Goal: Task Accomplishment & Management: Complete application form

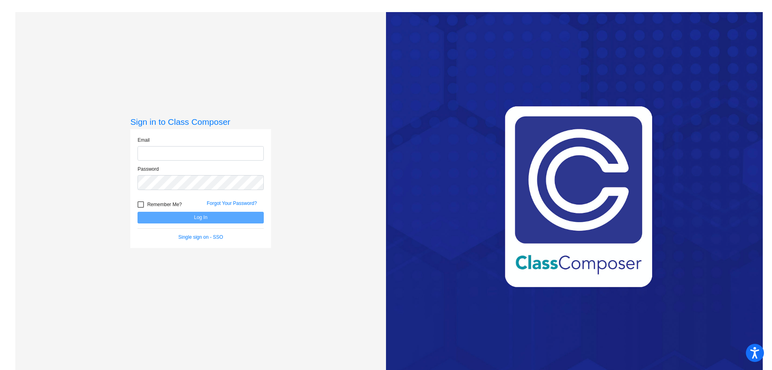
click at [152, 148] on input "email" at bounding box center [201, 153] width 126 height 15
type input "[EMAIL_ADDRESS][DOMAIN_NAME]"
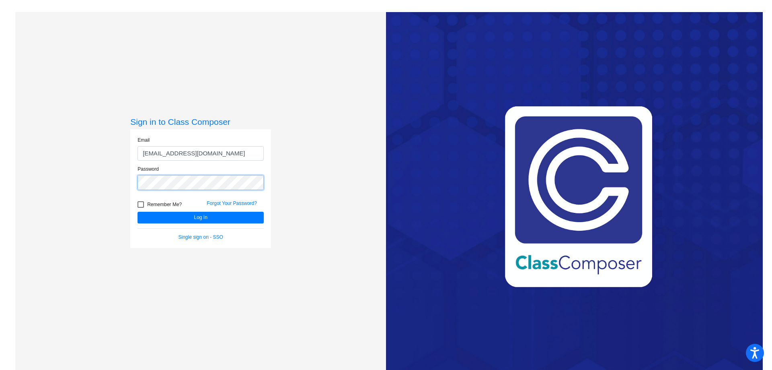
click at [138, 212] on button "Log In" at bounding box center [201, 218] width 126 height 12
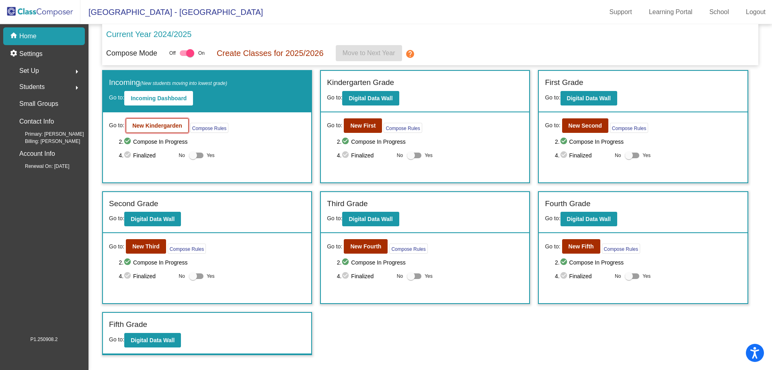
click at [150, 127] on b "New Kindergarden" at bounding box center [157, 125] width 50 height 6
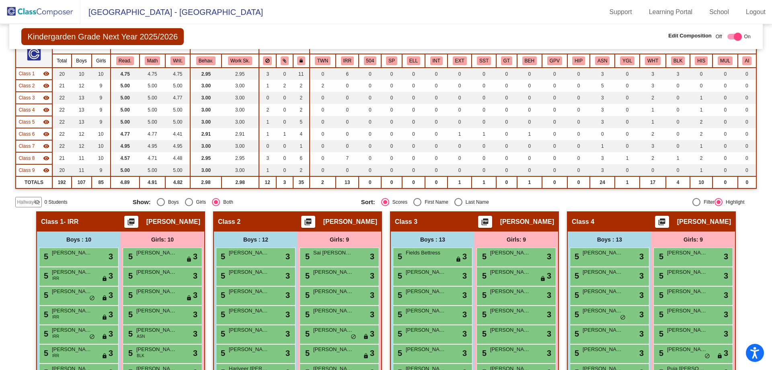
scroll to position [80, 0]
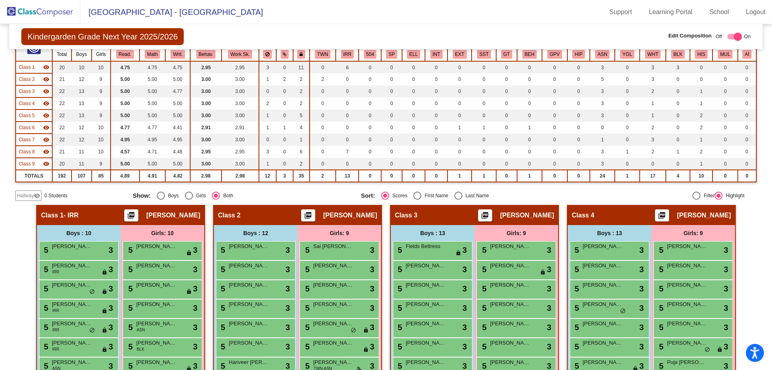
click at [28, 199] on span "Hallway" at bounding box center [25, 195] width 17 height 7
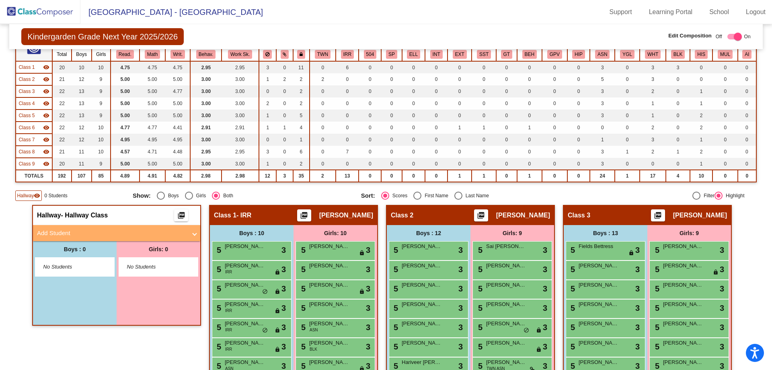
click at [66, 232] on mat-panel-title "Add Student" at bounding box center [112, 232] width 150 height 9
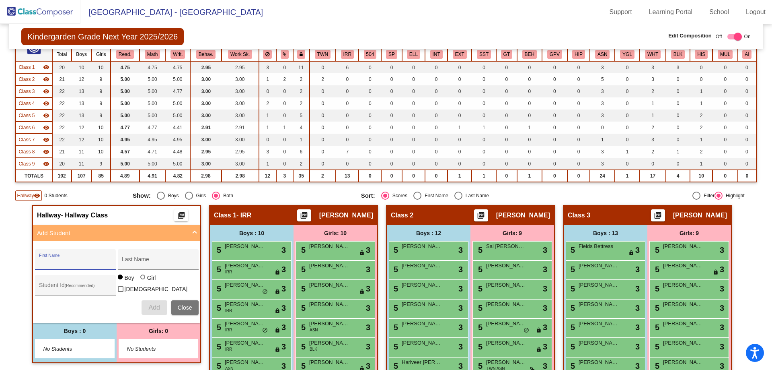
click at [61, 265] on input "First Name" at bounding box center [75, 262] width 72 height 6
type input "[PERSON_NAME]"
type input "Rajeshvaran"
type input "206001"
click at [151, 306] on span "Add" at bounding box center [153, 307] width 11 height 7
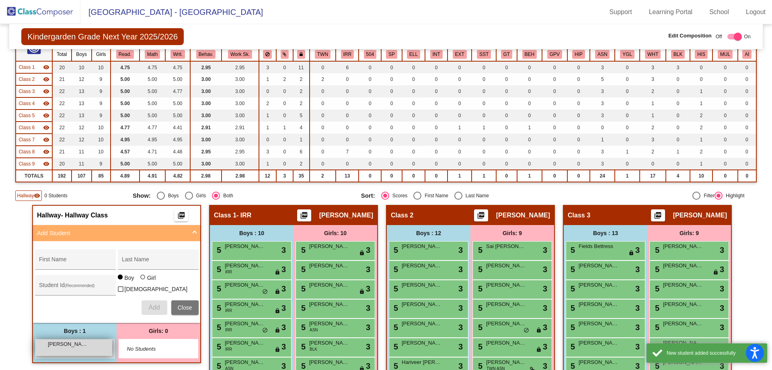
click at [49, 343] on span "[PERSON_NAME]" at bounding box center [68, 344] width 40 height 8
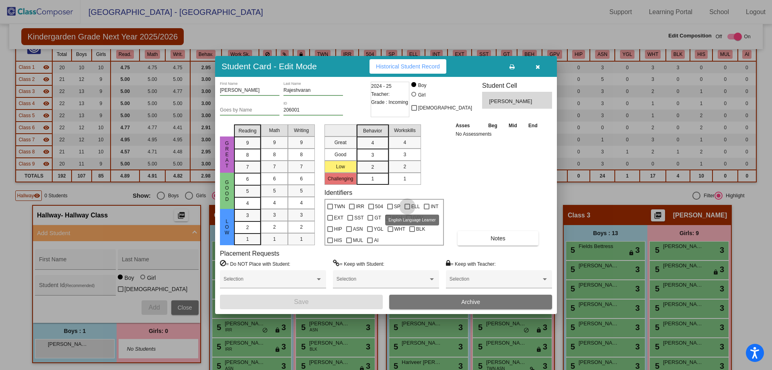
click at [408, 204] on div at bounding box center [408, 206] width 6 height 6
click at [407, 209] on input "ELL" at bounding box center [407, 209] width 0 height 0
checkbox input "true"
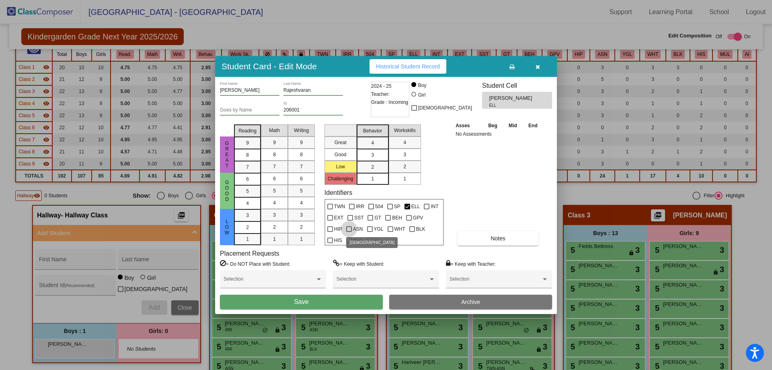
click at [349, 230] on div at bounding box center [349, 229] width 6 height 6
click at [349, 232] on input "ASN" at bounding box center [349, 232] width 0 height 0
checkbox input "true"
click at [312, 306] on button "Save" at bounding box center [301, 301] width 163 height 14
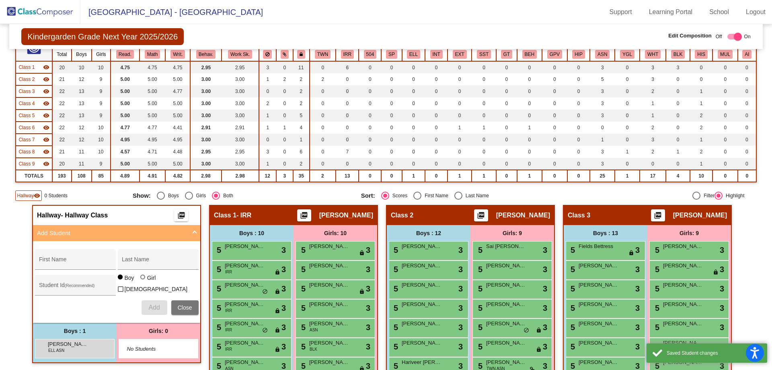
click at [29, 6] on img at bounding box center [40, 12] width 80 height 24
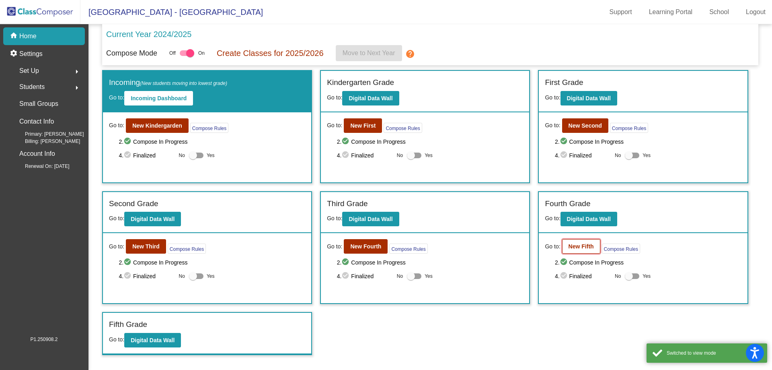
click at [585, 250] on button "New Fifth" at bounding box center [581, 246] width 38 height 14
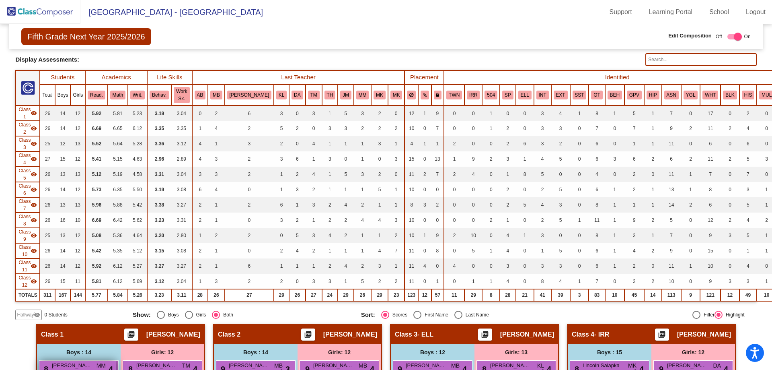
scroll to position [121, 0]
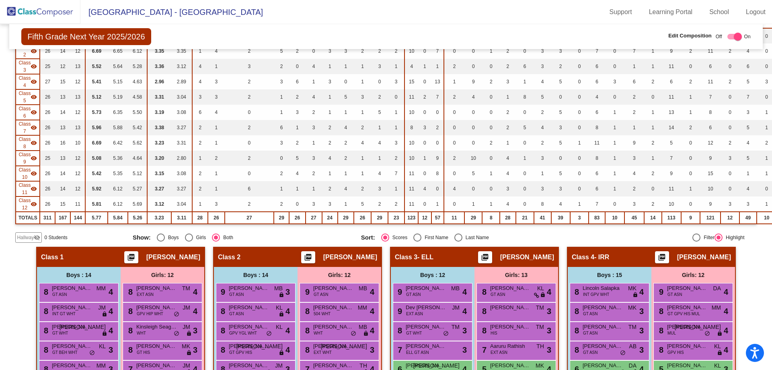
click at [31, 234] on span "Hallway" at bounding box center [25, 237] width 17 height 7
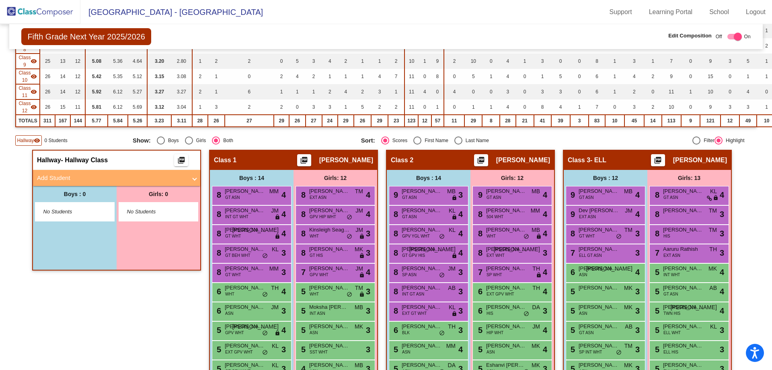
scroll to position [241, 0]
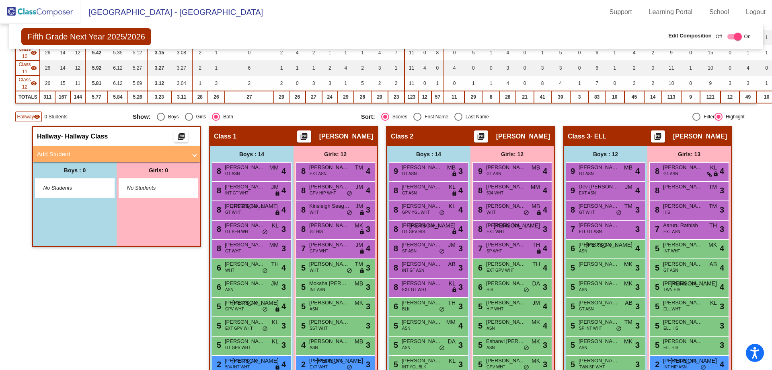
click at [44, 154] on mat-panel-title "Add Student" at bounding box center [112, 154] width 150 height 9
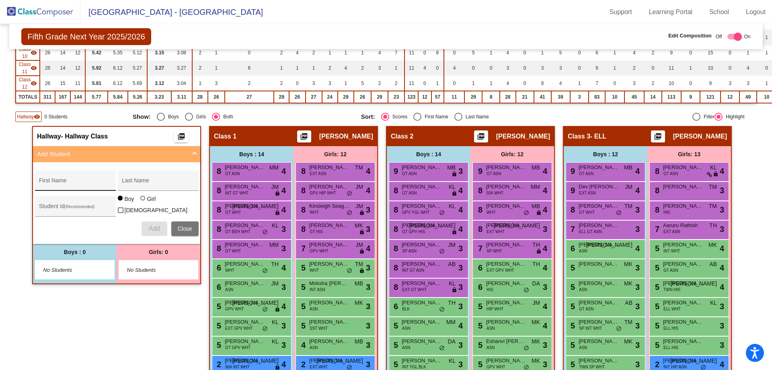
click at [47, 182] on input "First Name" at bounding box center [75, 183] width 72 height 6
type input "[PERSON_NAME]"
type input "Rajesvaran"
type input "200115"
click at [134, 183] on input "Rajesvaran" at bounding box center [158, 183] width 72 height 6
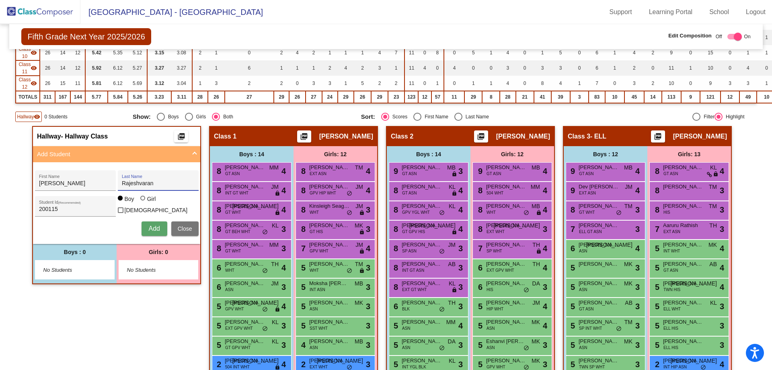
type input "Rajeshvaran"
click at [142, 225] on button "Add" at bounding box center [155, 228] width 26 height 14
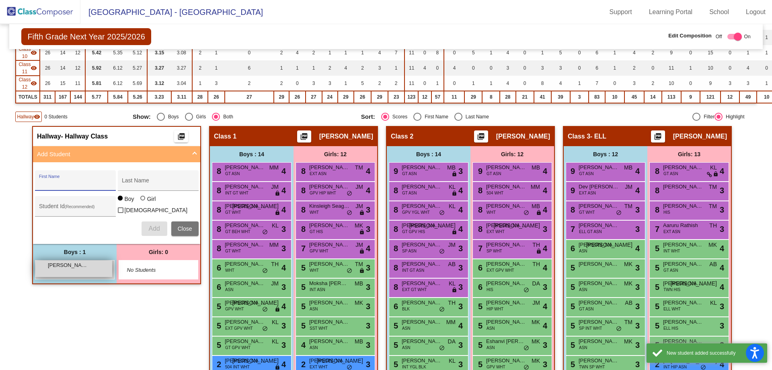
click at [64, 267] on span "[PERSON_NAME]" at bounding box center [68, 265] width 40 height 8
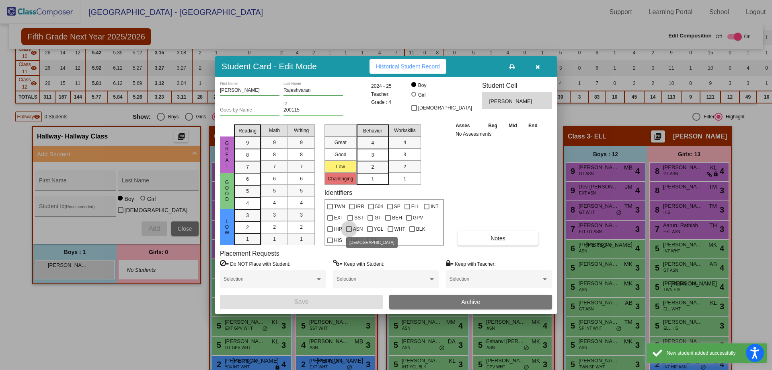
click at [349, 230] on div at bounding box center [349, 229] width 6 height 6
click at [349, 232] on input "ASN" at bounding box center [349, 232] width 0 height 0
checkbox input "true"
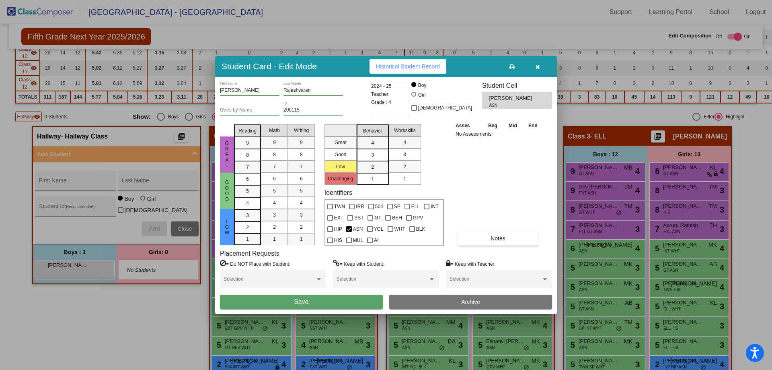
click at [321, 298] on button "Save" at bounding box center [301, 301] width 163 height 14
